Goal: Find specific page/section: Find specific page/section

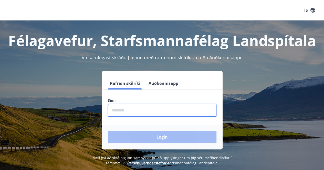
click at [134, 108] on input "phone" at bounding box center [162, 110] width 109 height 13
type input "********"
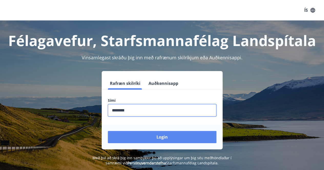
click at [142, 133] on button "Login" at bounding box center [162, 137] width 109 height 12
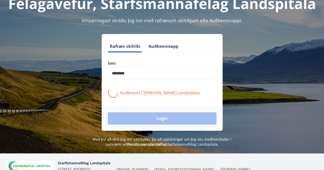
scroll to position [38, 0]
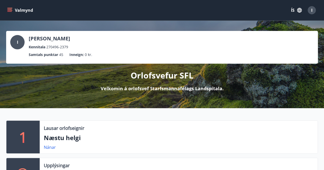
click at [6, 9] on button "Valmynd" at bounding box center [20, 10] width 29 height 9
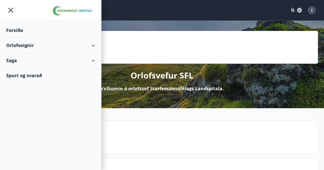
click at [96, 47] on icon at bounding box center [93, 45] width 6 height 6
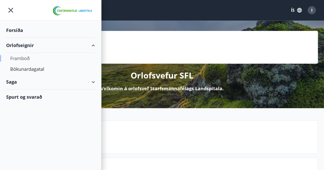
click at [27, 58] on div "Framboð" at bounding box center [50, 58] width 81 height 11
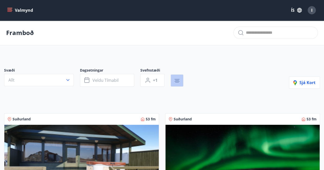
click at [176, 80] on icon "button" at bounding box center [177, 80] width 4 height 1
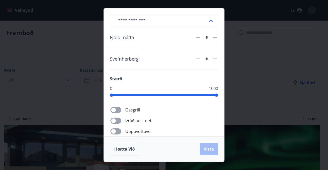
click at [253, 91] on div "​ Fjöldi nátta * Svefnherbergi * Stærð 0 1000 Gasgrill Þráðlaust net Uppþvottav…" at bounding box center [164, 85] width 328 height 170
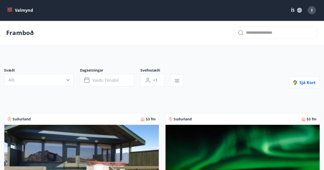
click at [18, 12] on button "Valmynd" at bounding box center [20, 10] width 29 height 9
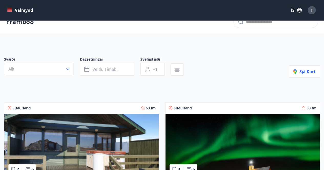
scroll to position [3, 0]
